Goal: Task Accomplishment & Management: Complete application form

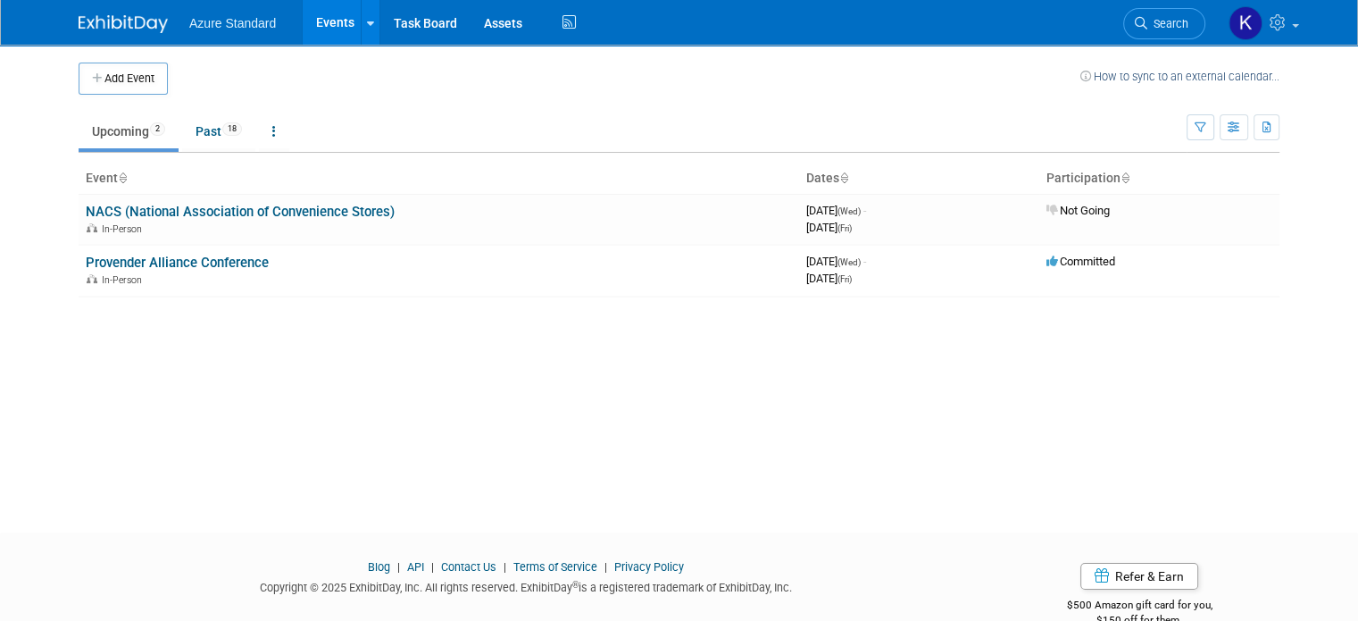
click at [94, 85] on button "Add Event" at bounding box center [123, 79] width 89 height 32
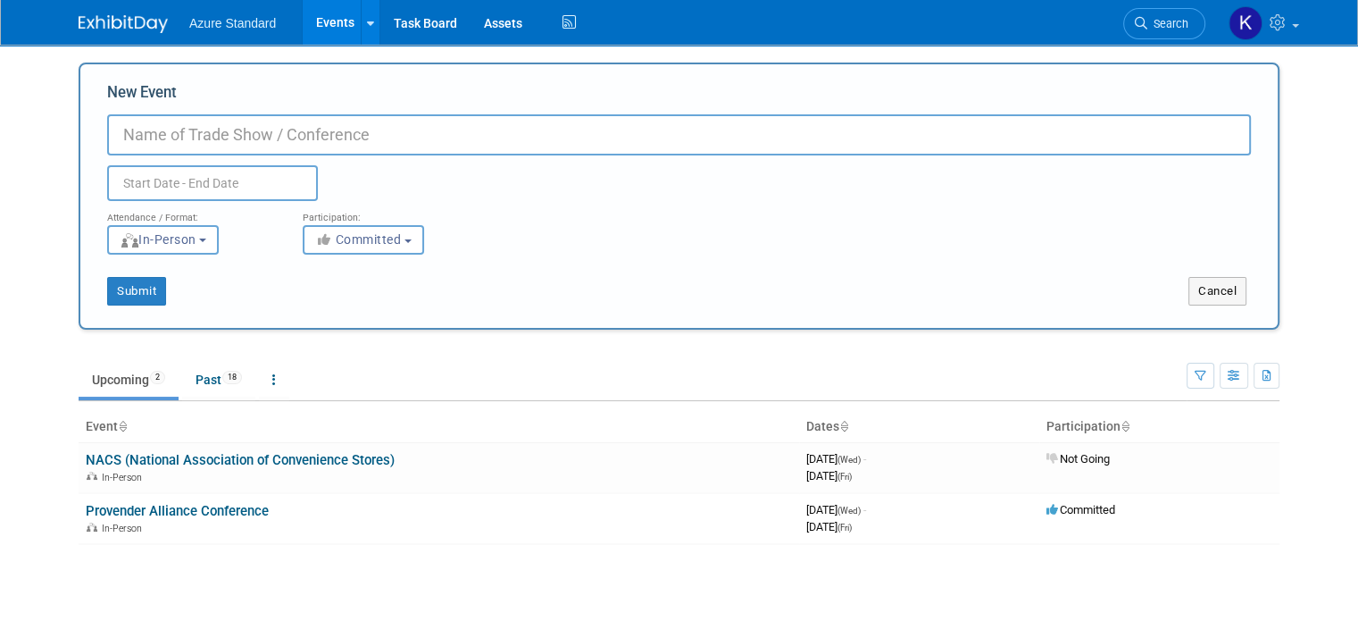
click at [229, 126] on input "New Event" at bounding box center [679, 134] width 1144 height 41
paste input "Organicology"
type input "Organicology"
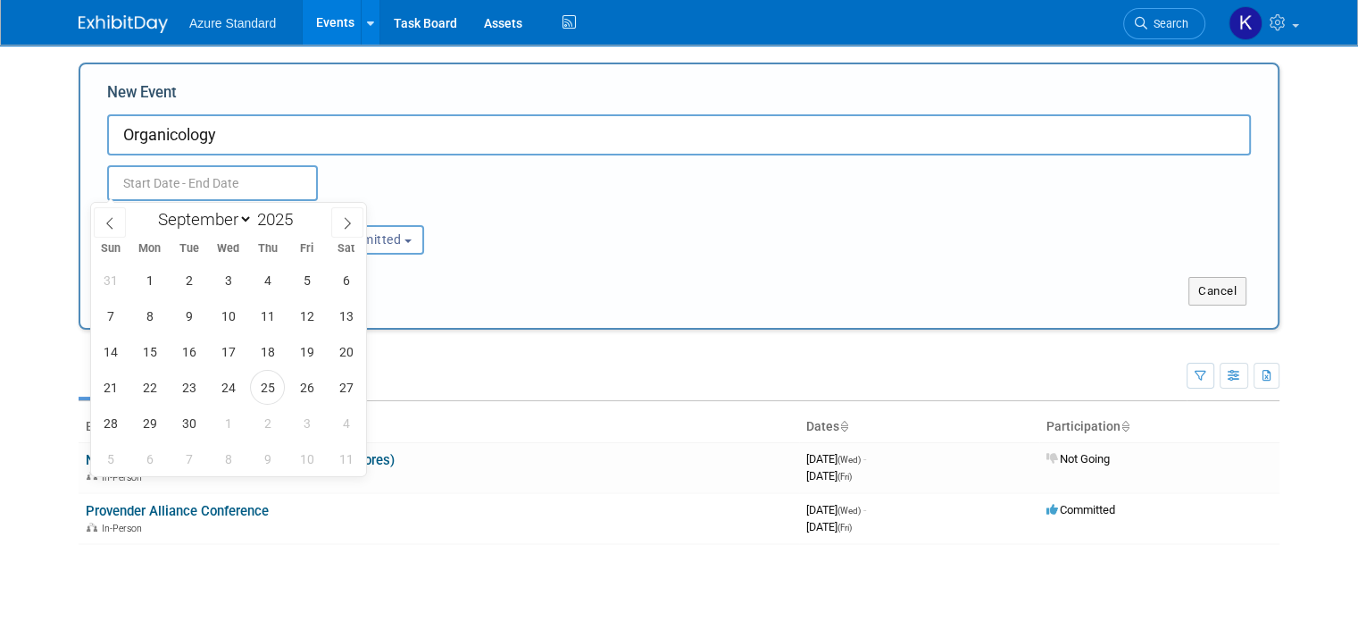
drag, startPoint x: 199, startPoint y: 183, endPoint x: 196, endPoint y: 174, distance: 9.3
click at [198, 183] on input "text" at bounding box center [212, 183] width 211 height 36
click at [228, 213] on select "January February March April May June July August September October November De…" at bounding box center [201, 219] width 103 height 22
select select "1"
click at [150, 208] on select "January February March April May June July August September October November De…" at bounding box center [201, 219] width 103 height 22
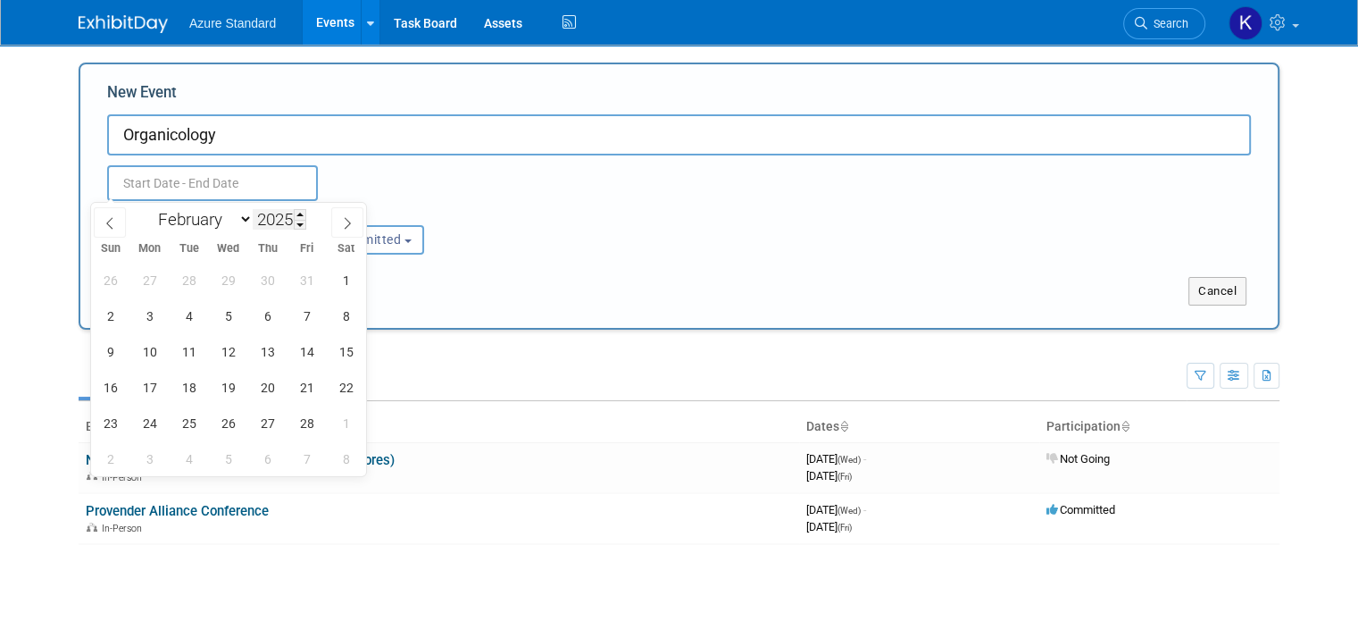
click at [256, 223] on input "2025" at bounding box center [280, 219] width 54 height 21
click at [304, 211] on span at bounding box center [300, 214] width 13 height 11
type input "2026"
click at [154, 342] on span "16" at bounding box center [149, 351] width 35 height 35
click at [229, 361] on span "18" at bounding box center [228, 351] width 35 height 35
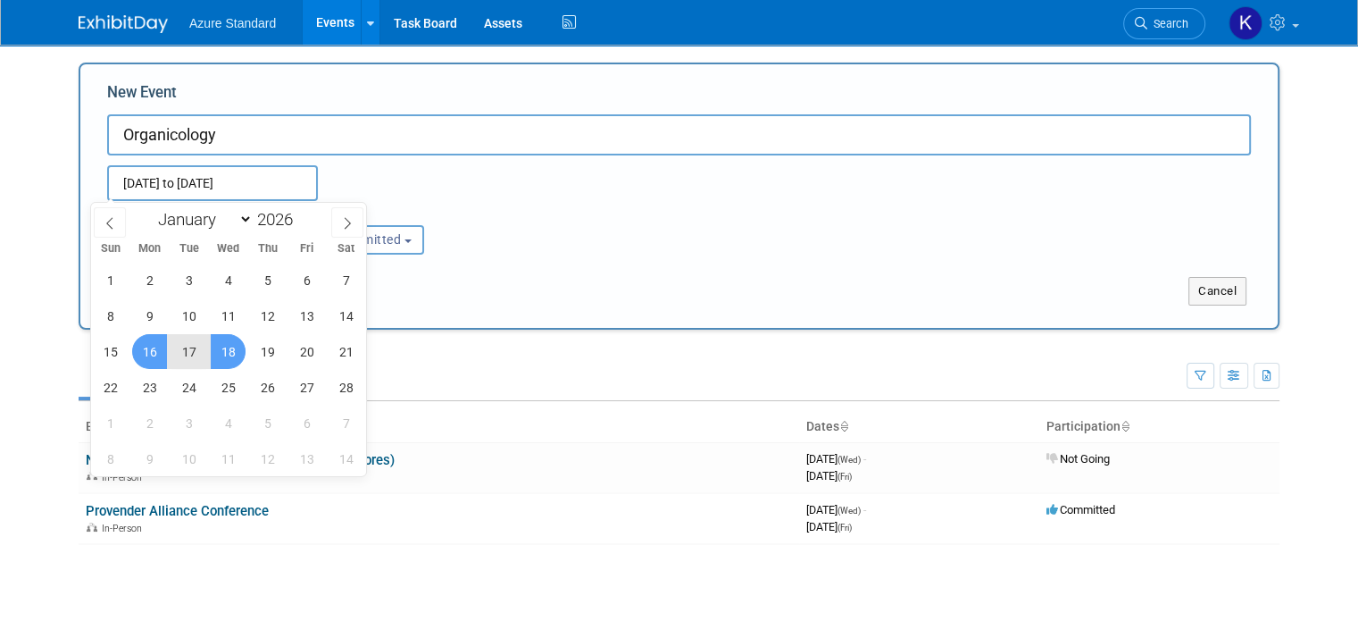
type input "[DATE] to [DATE]"
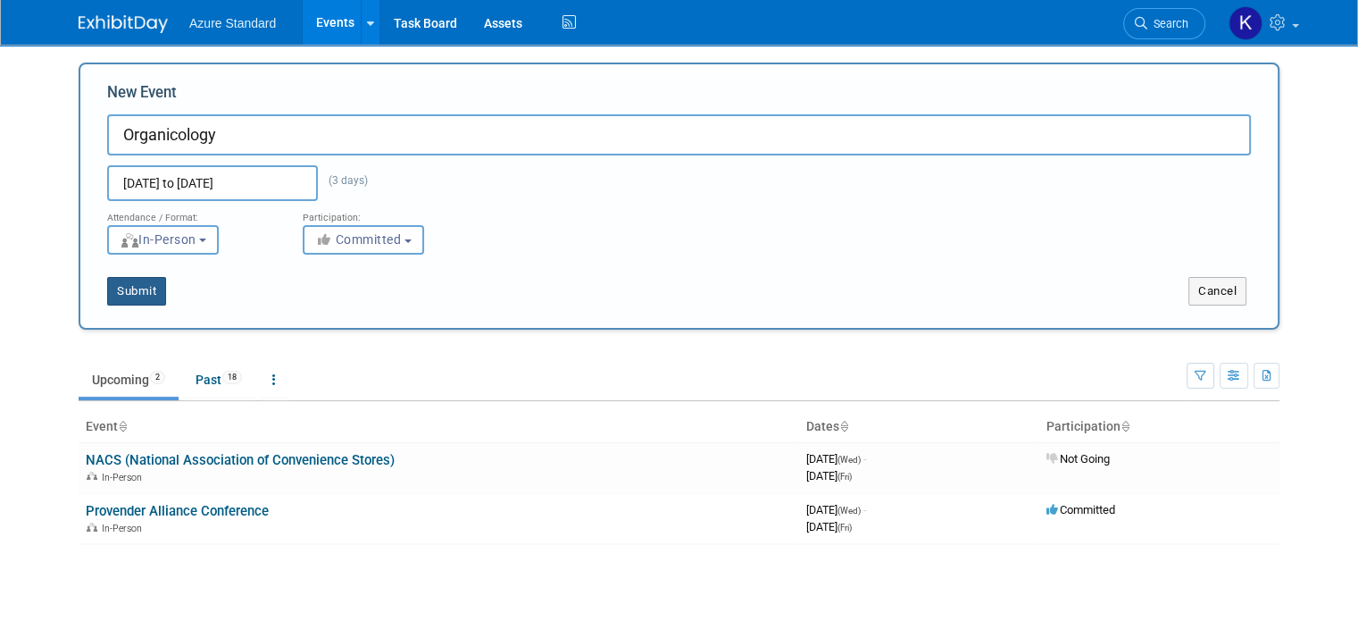
click at [125, 283] on button "Submit" at bounding box center [136, 291] width 59 height 29
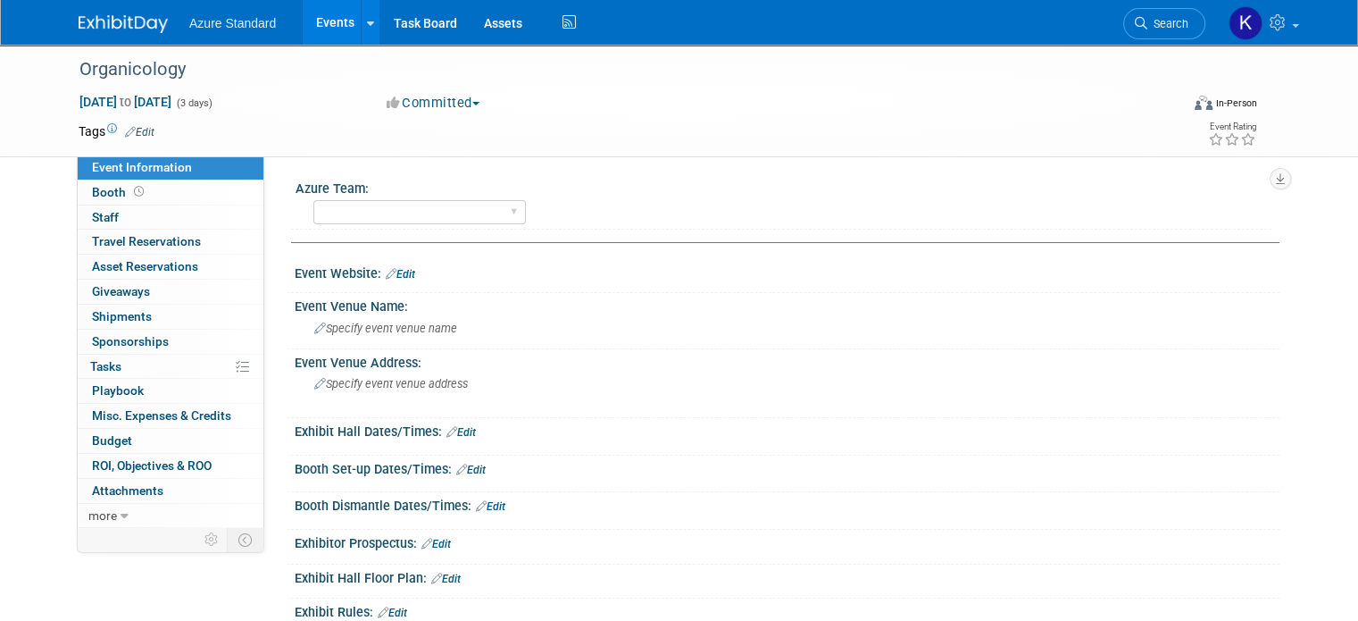
click at [392, 262] on div "Event Website: Edit" at bounding box center [787, 271] width 985 height 23
click at [390, 271] on link "Edit" at bounding box center [400, 274] width 29 height 13
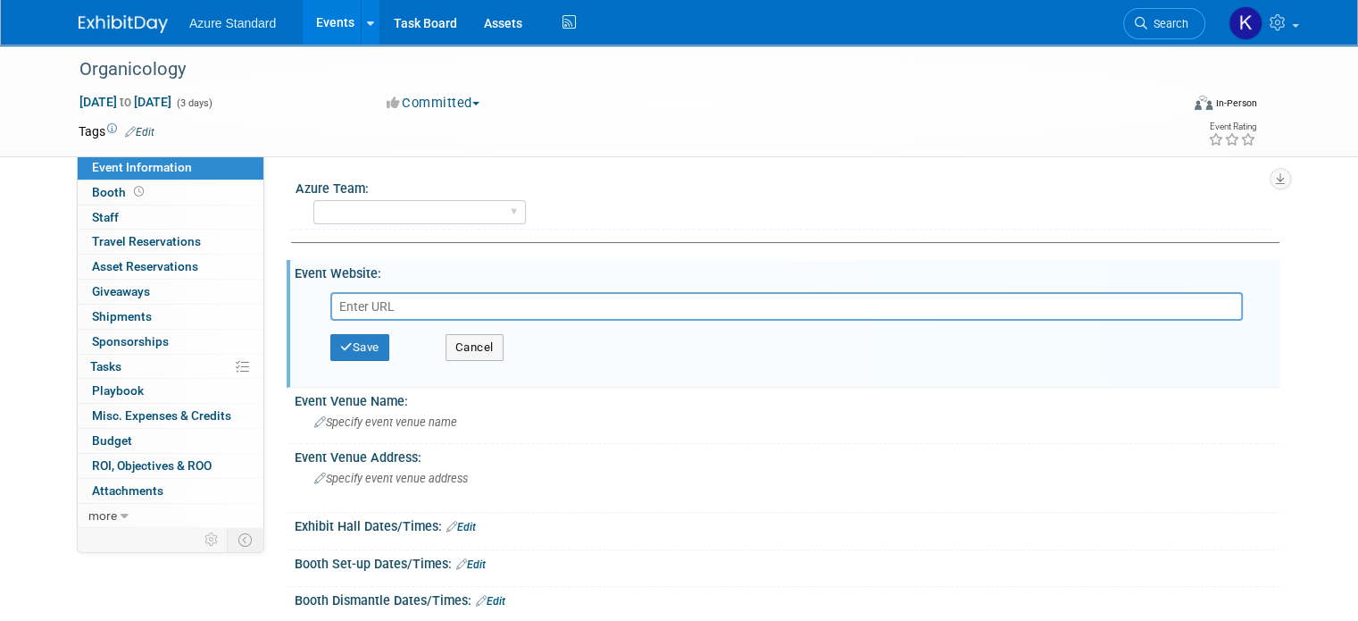
click at [350, 306] on input "text" at bounding box center [786, 306] width 913 height 29
type input "https://www.organicology.com/"
click at [361, 348] on button "Save" at bounding box center [359, 347] width 59 height 27
